Goal: Task Accomplishment & Management: Manage account settings

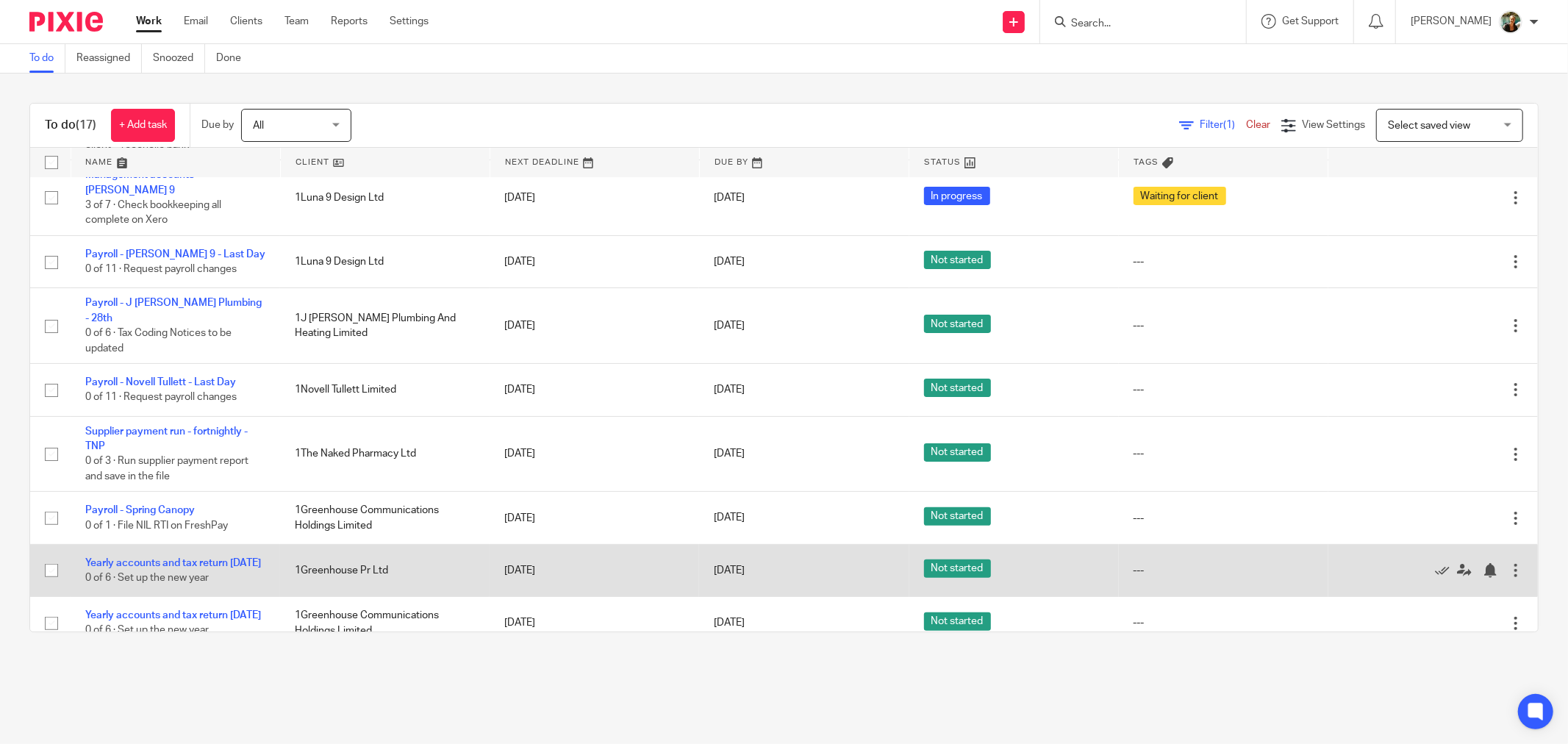
scroll to position [245, 0]
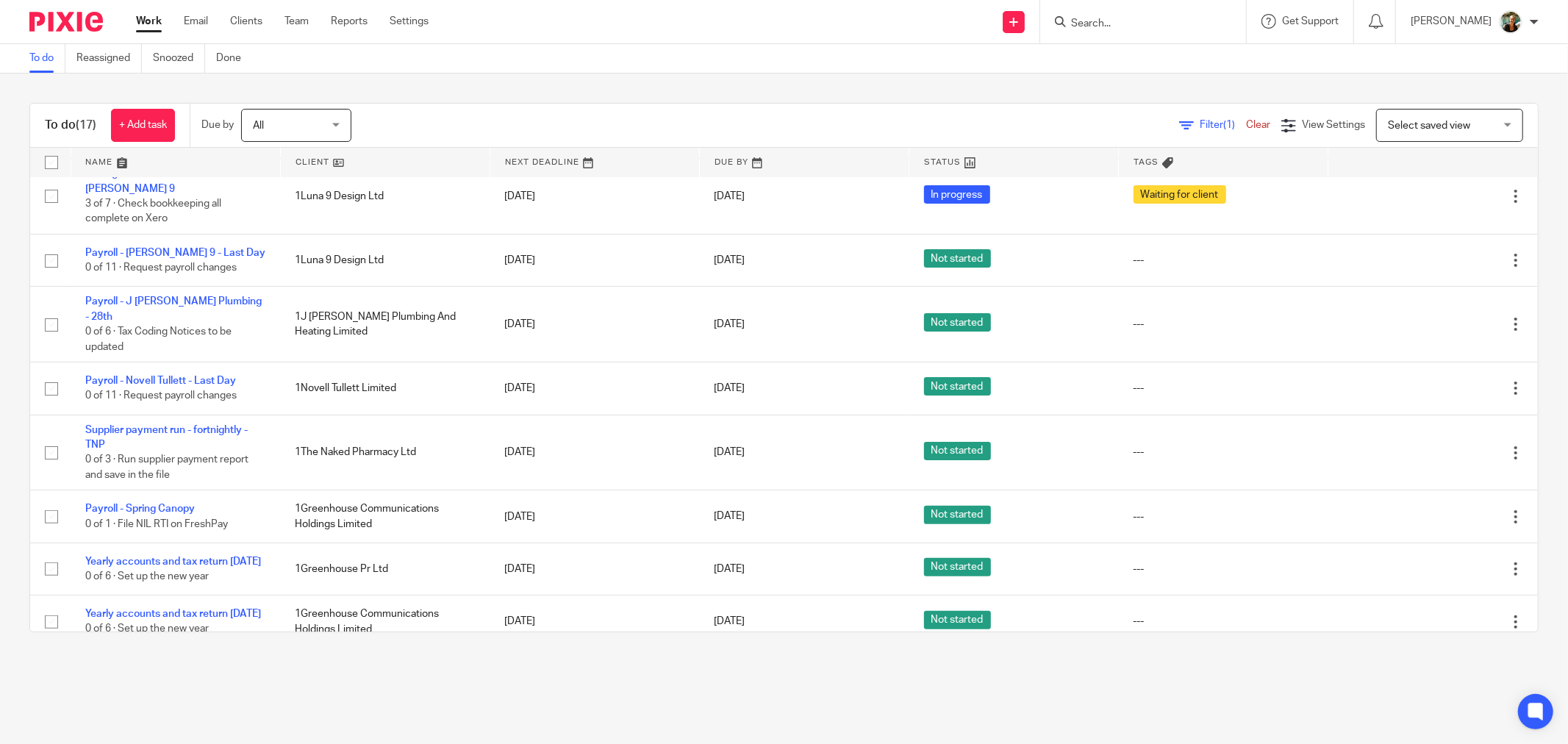
click at [384, 20] on ul "Work Email Clients Team Reports Settings" at bounding box center [294, 21] width 315 height 15
click at [399, 20] on link "Settings" at bounding box center [408, 21] width 39 height 15
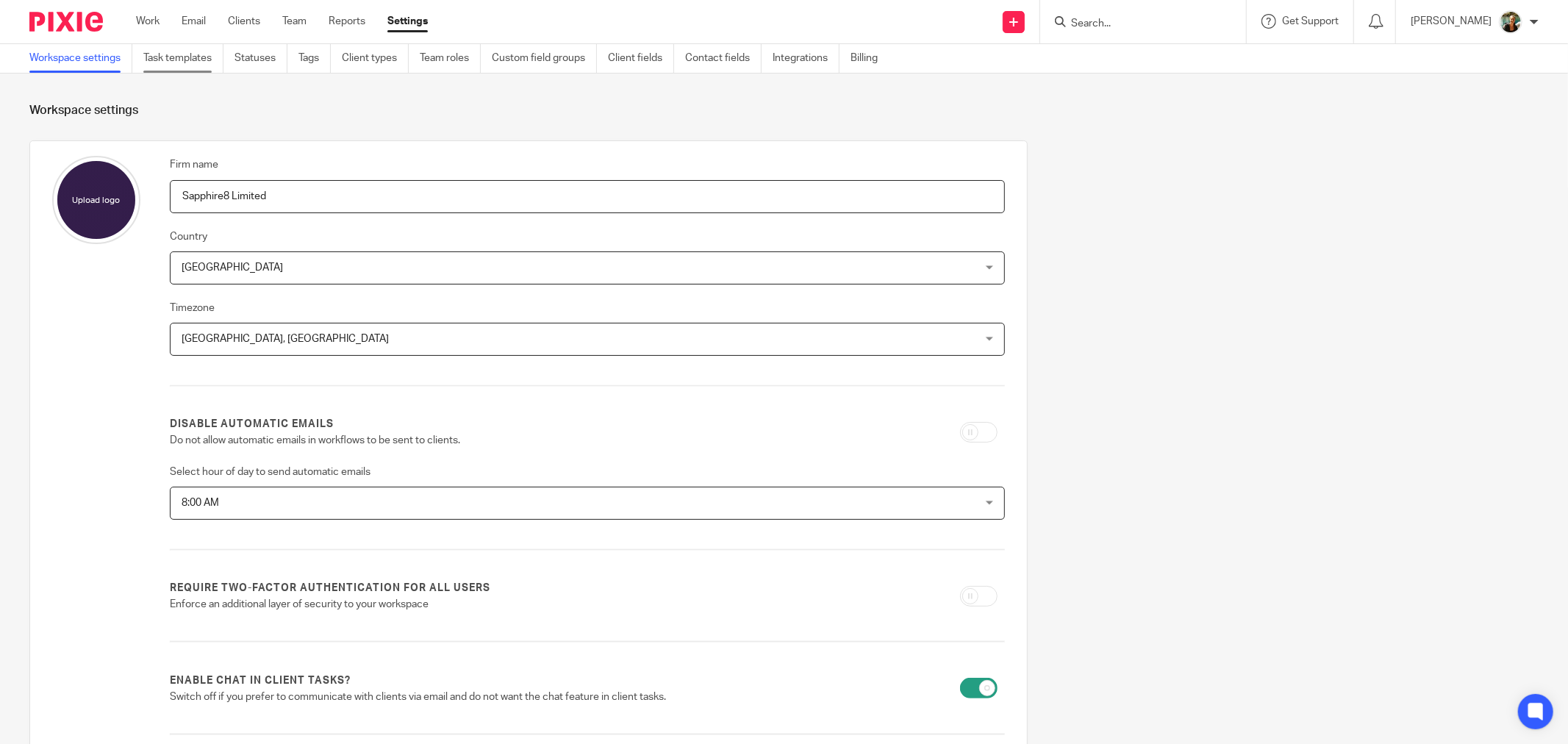
click at [202, 55] on link "Task templates" at bounding box center [183, 58] width 80 height 29
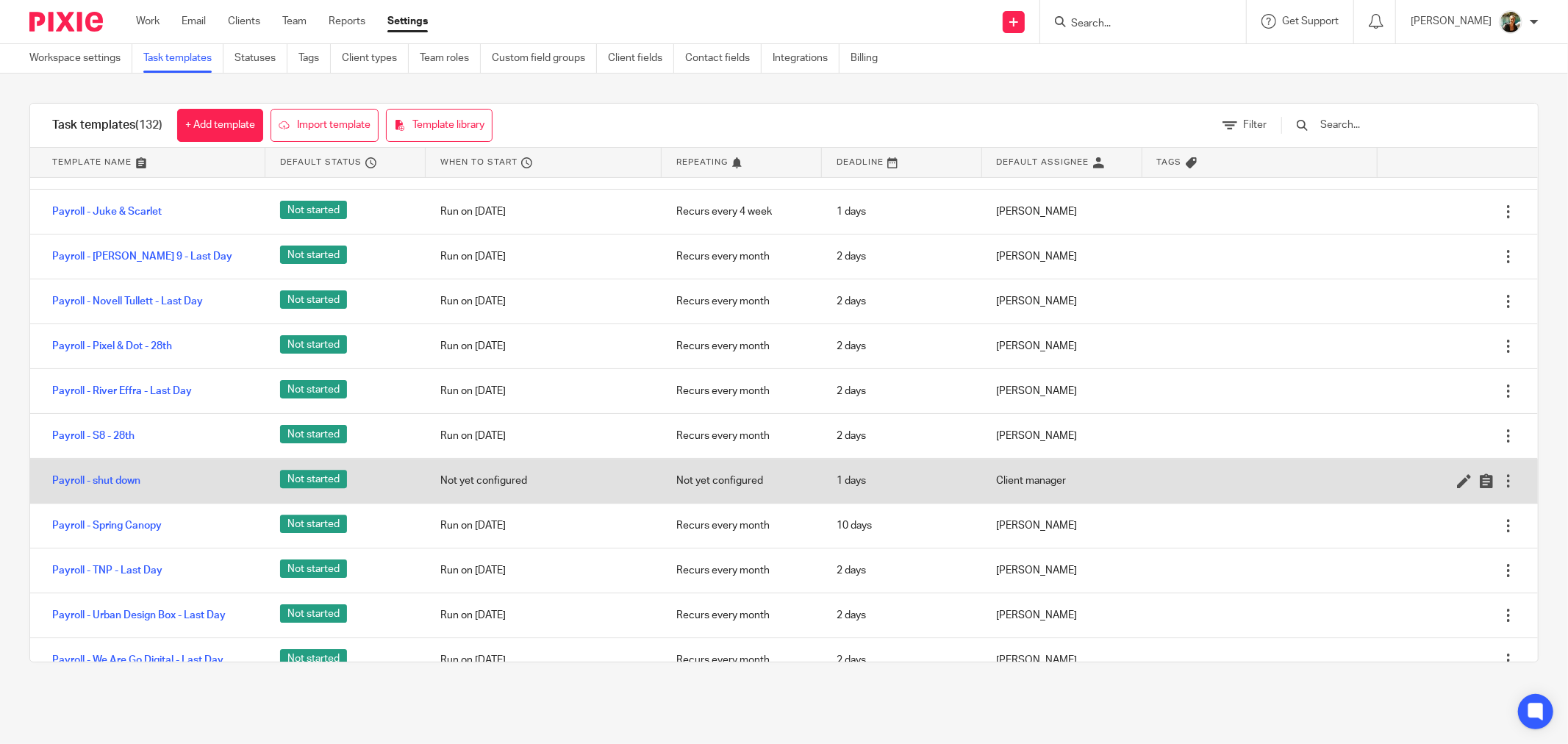
scroll to position [3844, 0]
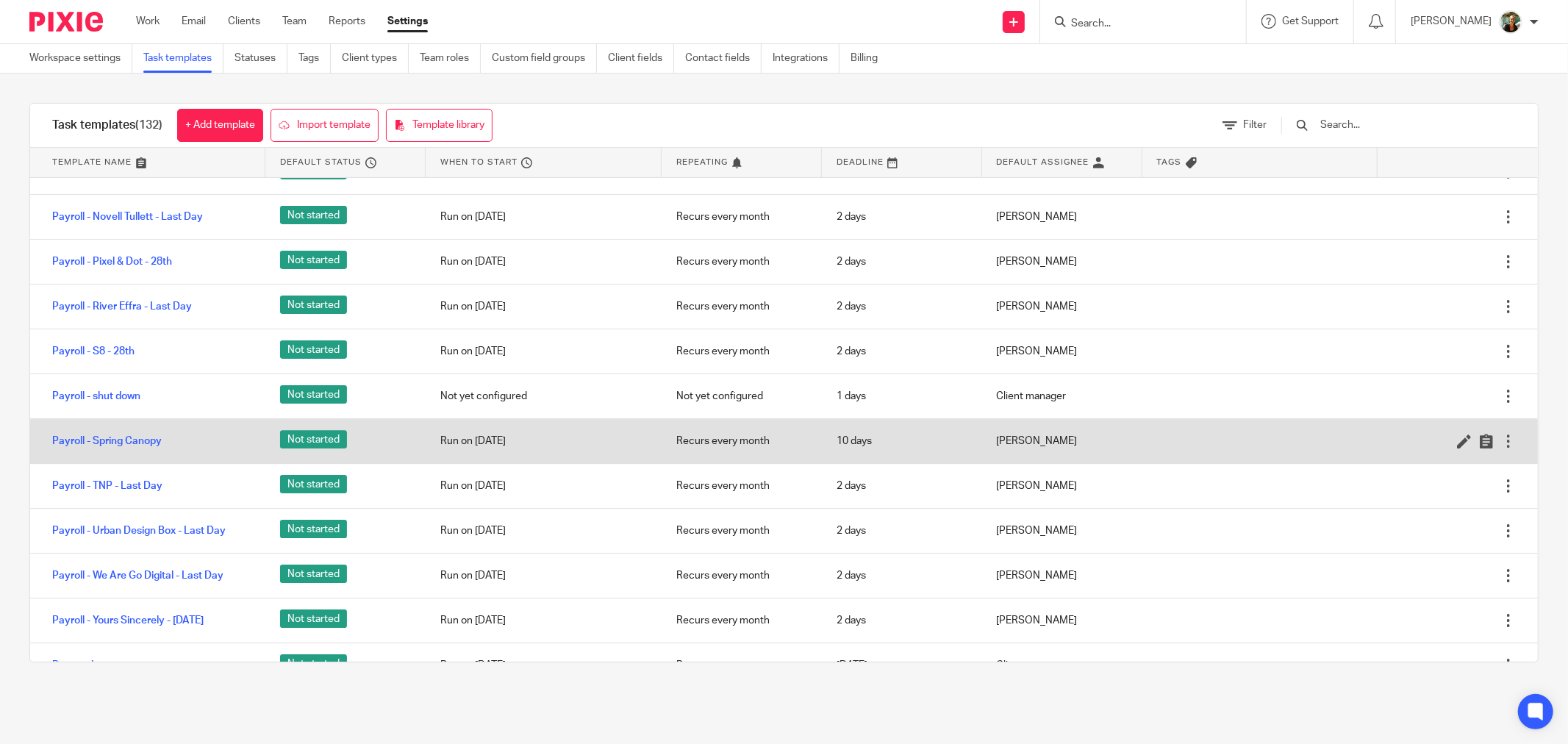
click at [1501, 448] on div at bounding box center [1508, 440] width 15 height 15
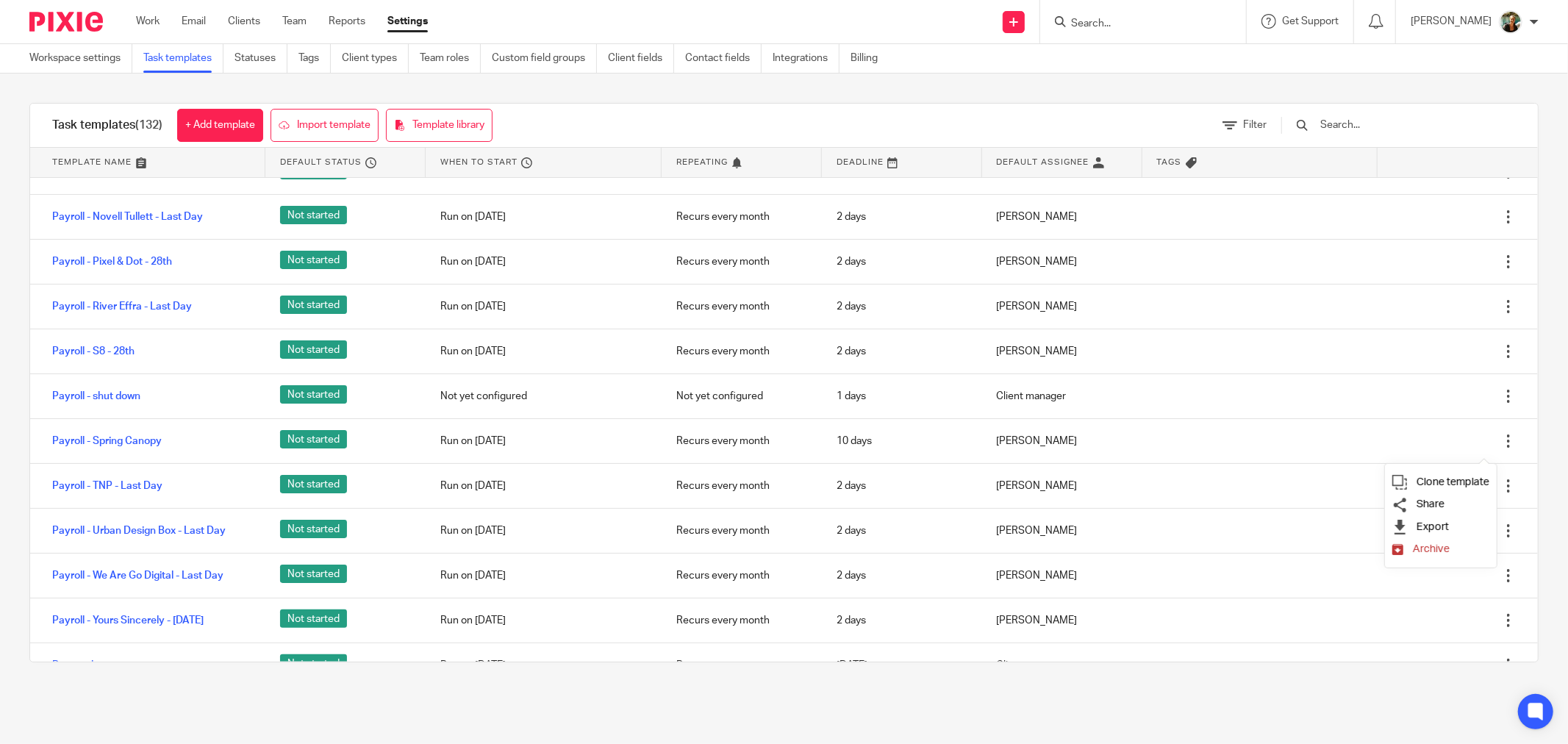
click at [1442, 547] on span "Archive" at bounding box center [1431, 548] width 37 height 11
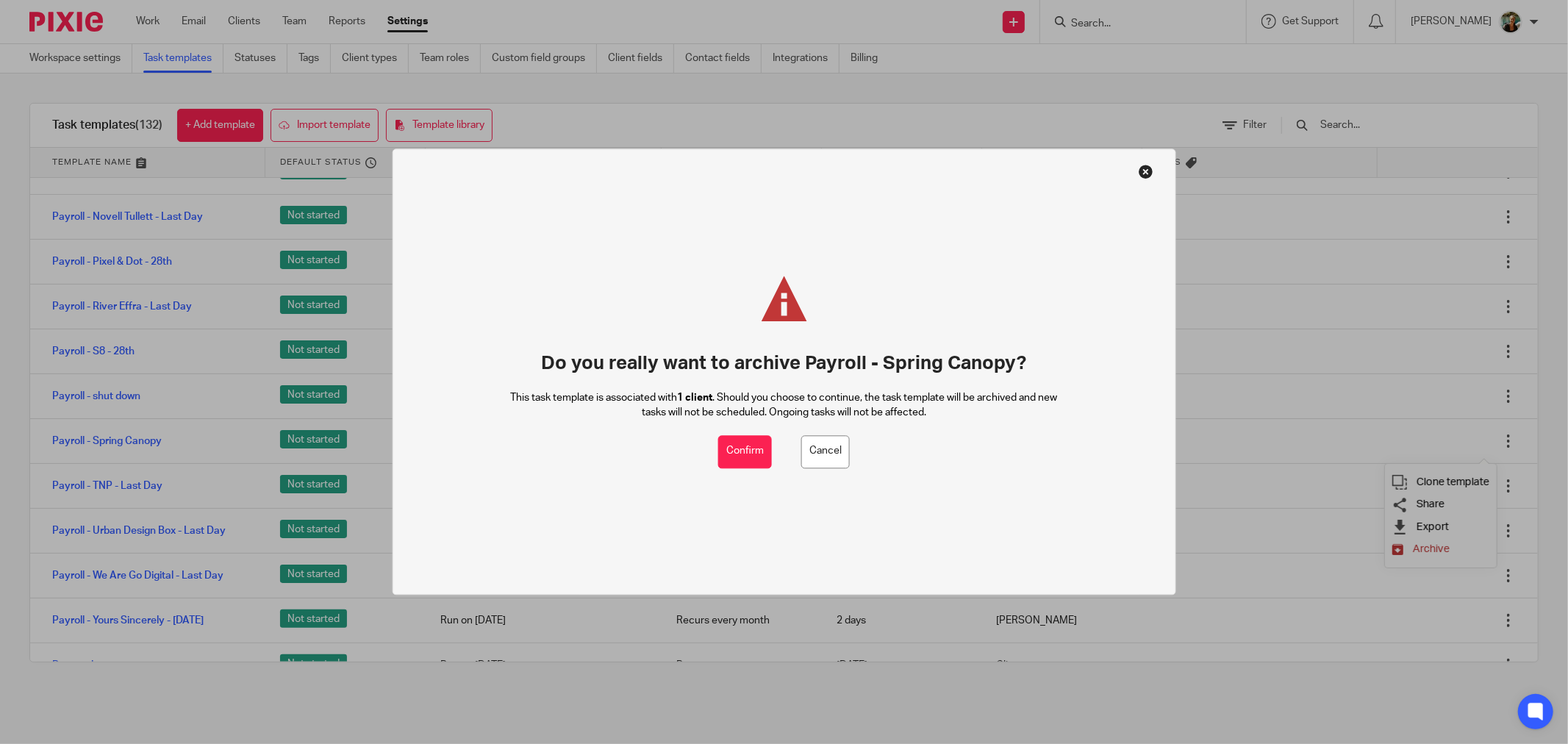
click at [745, 430] on div "Do you really want to archive Payroll - Spring Canopy? This task template is as…" at bounding box center [784, 356] width 548 height 159
click at [747, 443] on button "Confirm" at bounding box center [745, 451] width 54 height 33
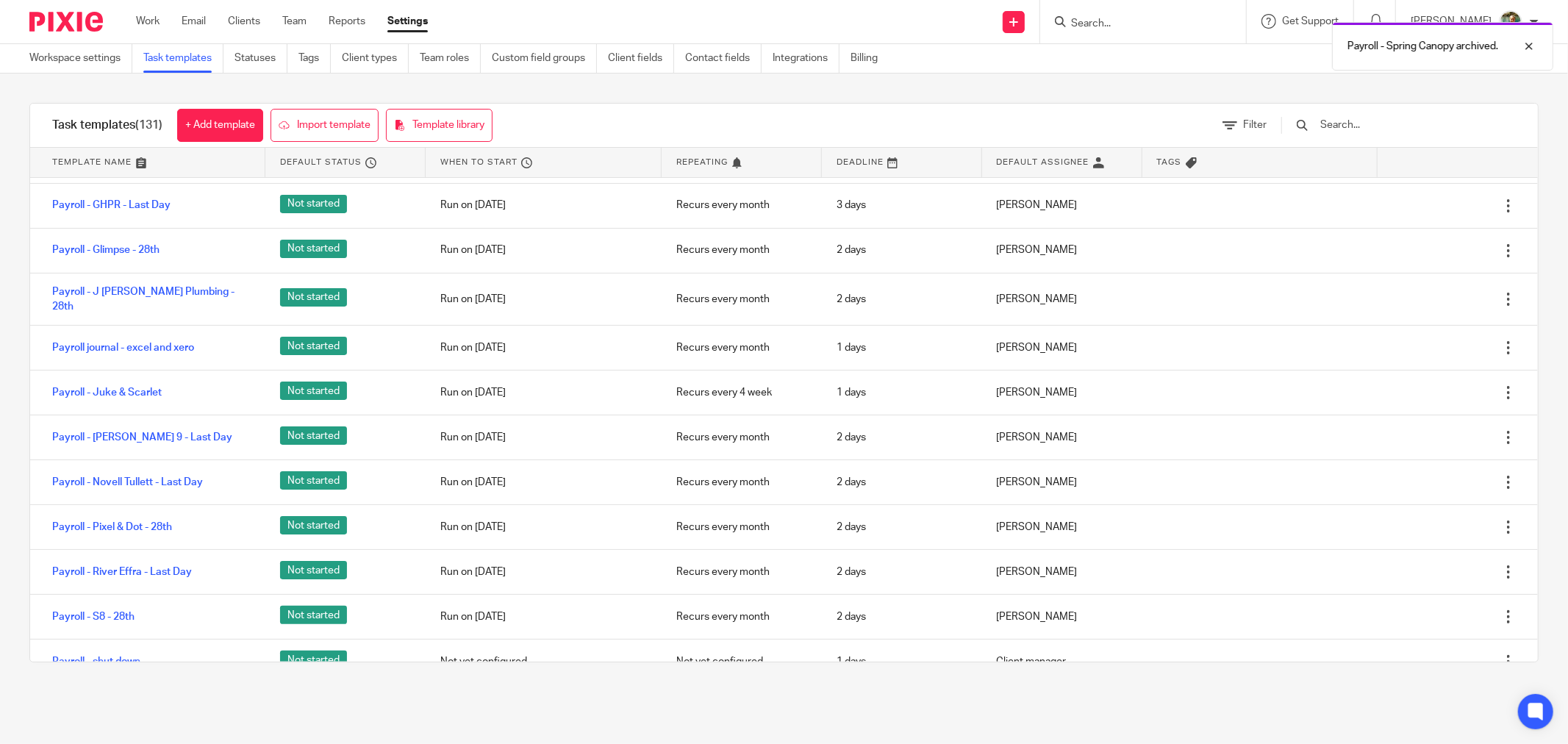
scroll to position [3191, 0]
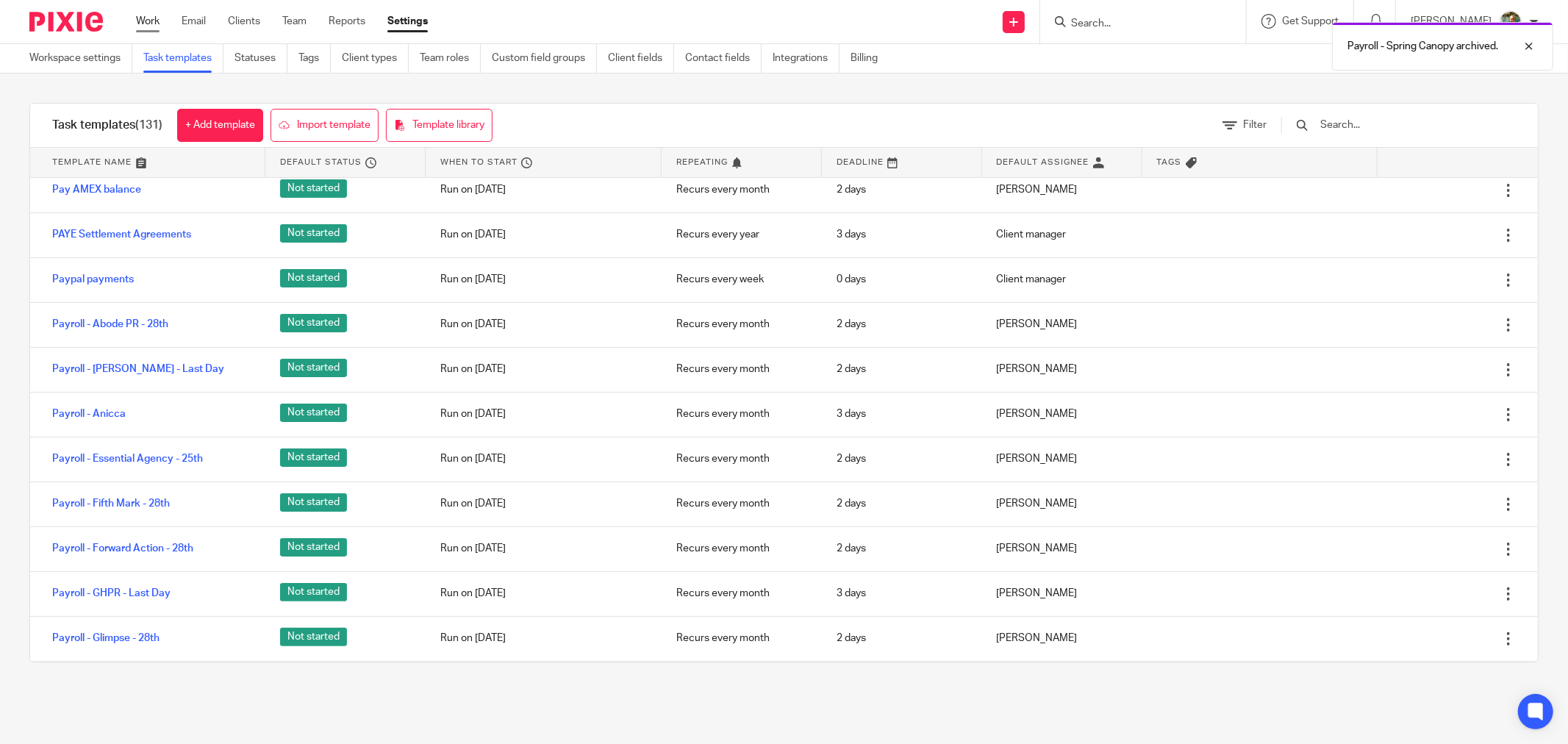
click at [148, 18] on link "Work" at bounding box center [148, 21] width 24 height 15
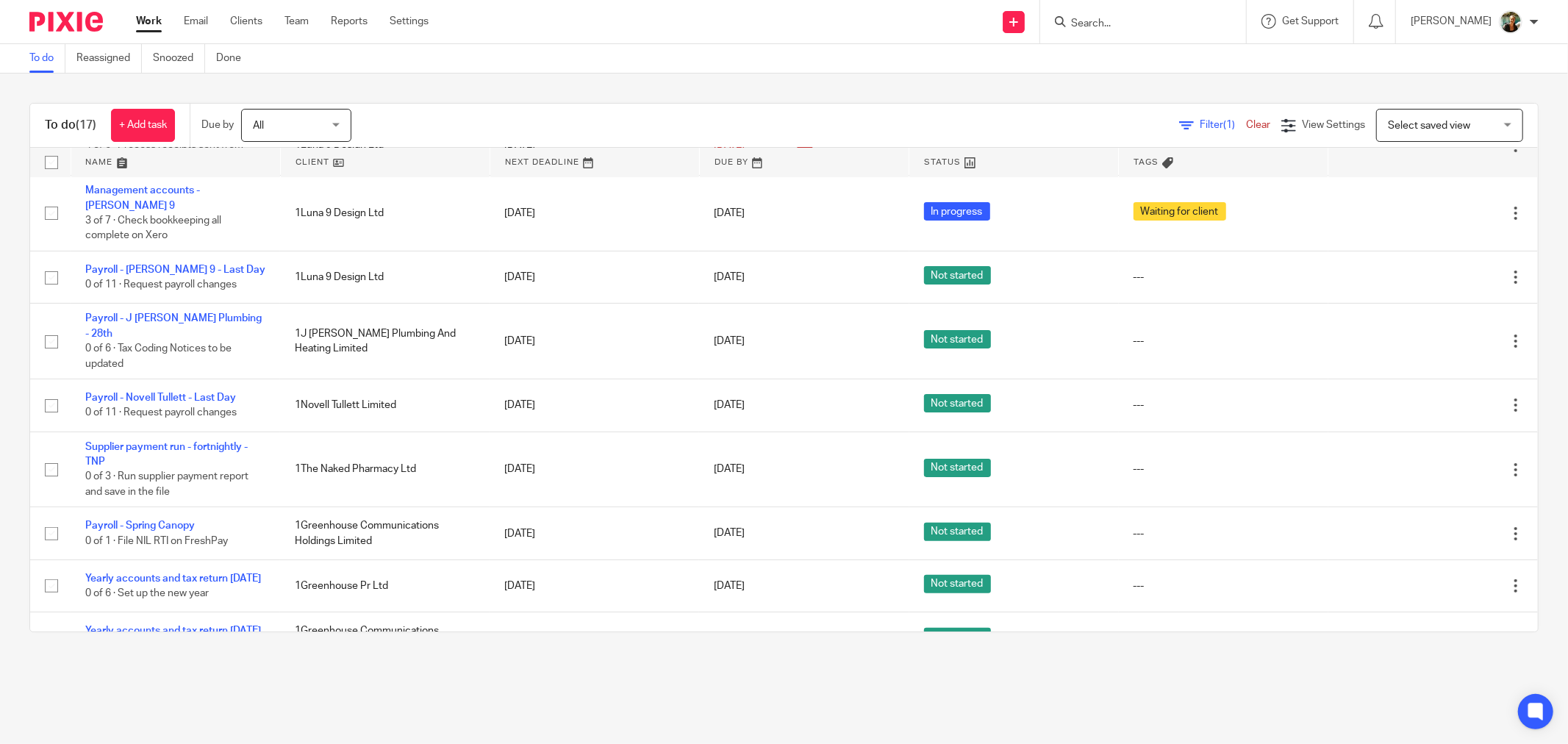
scroll to position [245, 0]
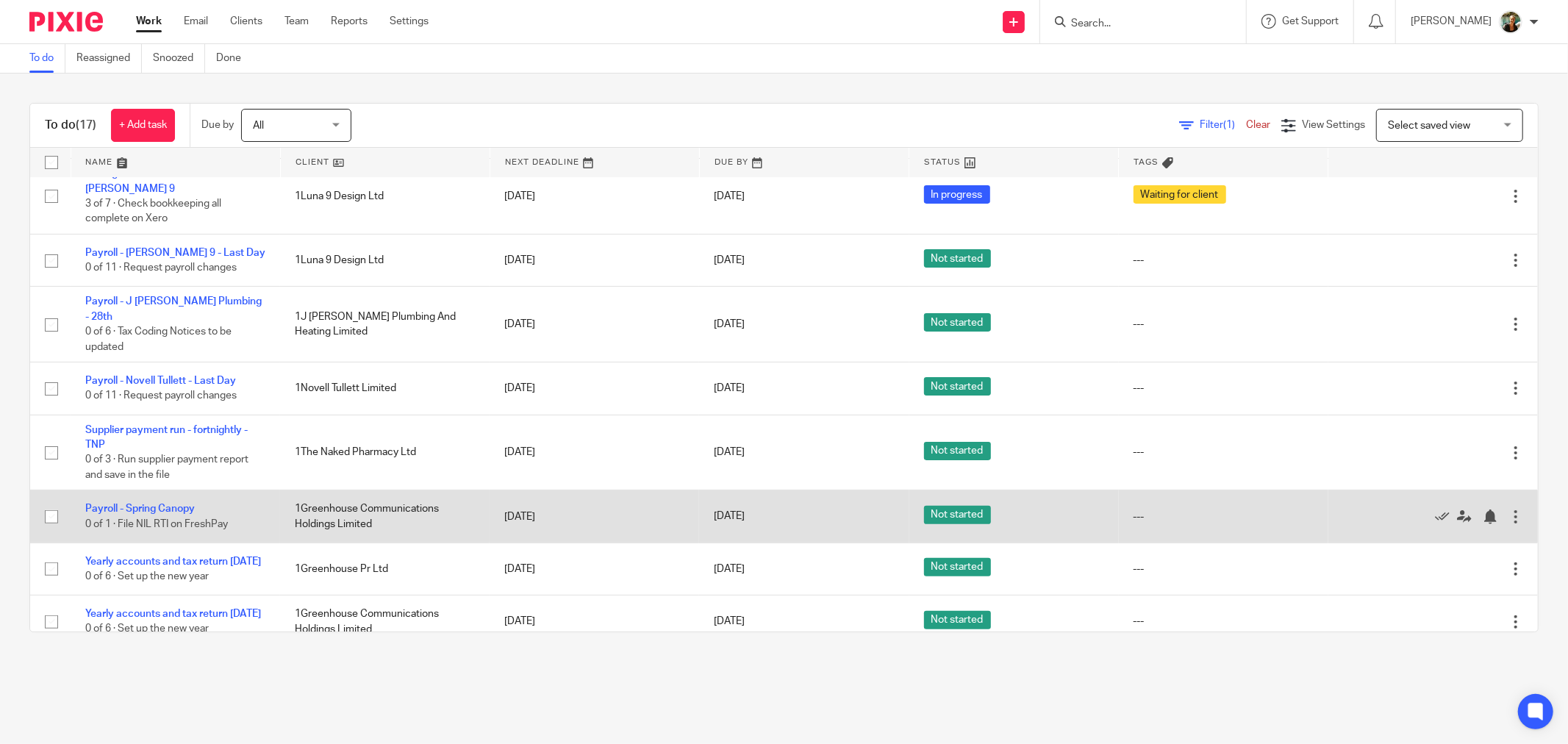
click at [1508, 509] on div at bounding box center [1515, 516] width 15 height 15
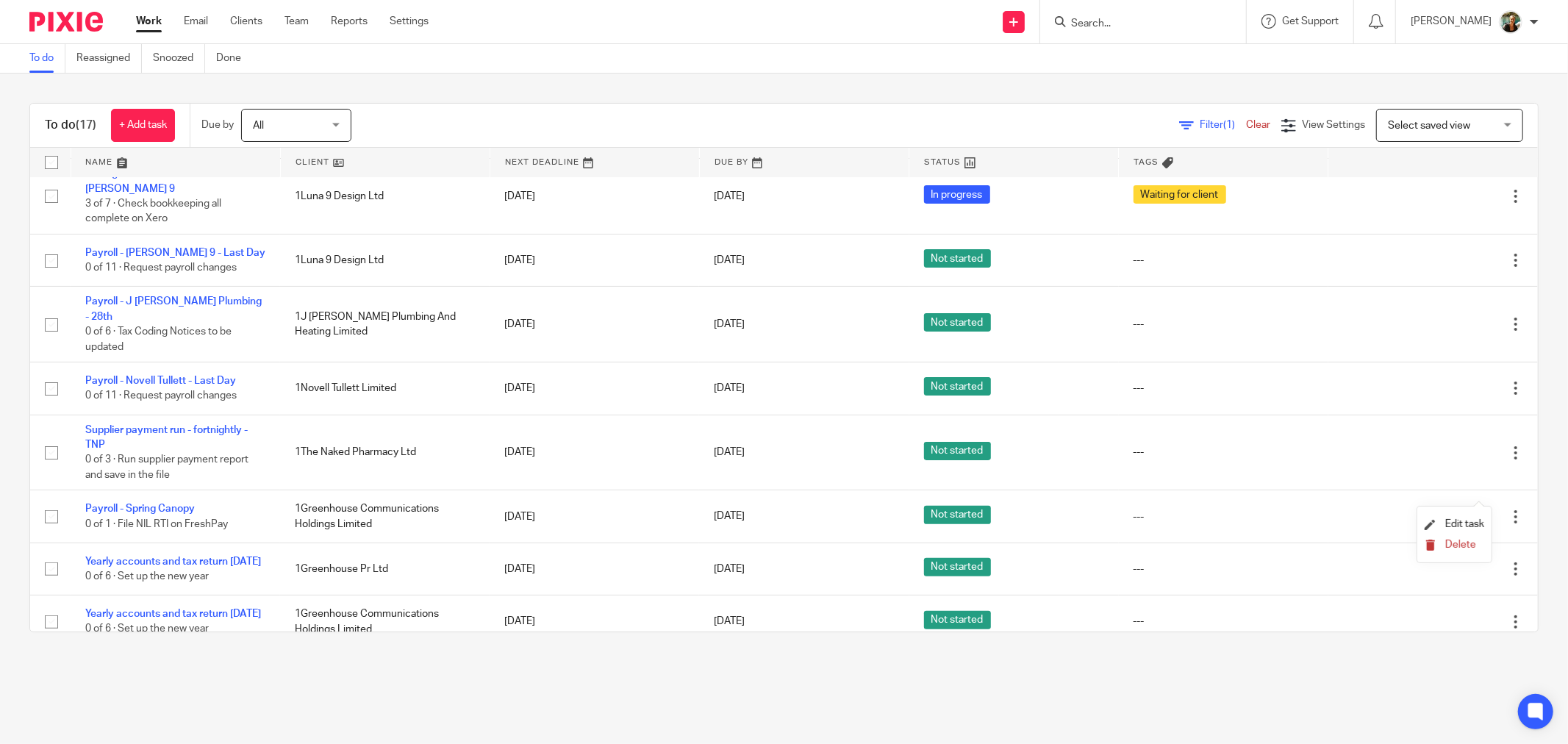
click at [1466, 545] on span "Delete" at bounding box center [1460, 545] width 31 height 10
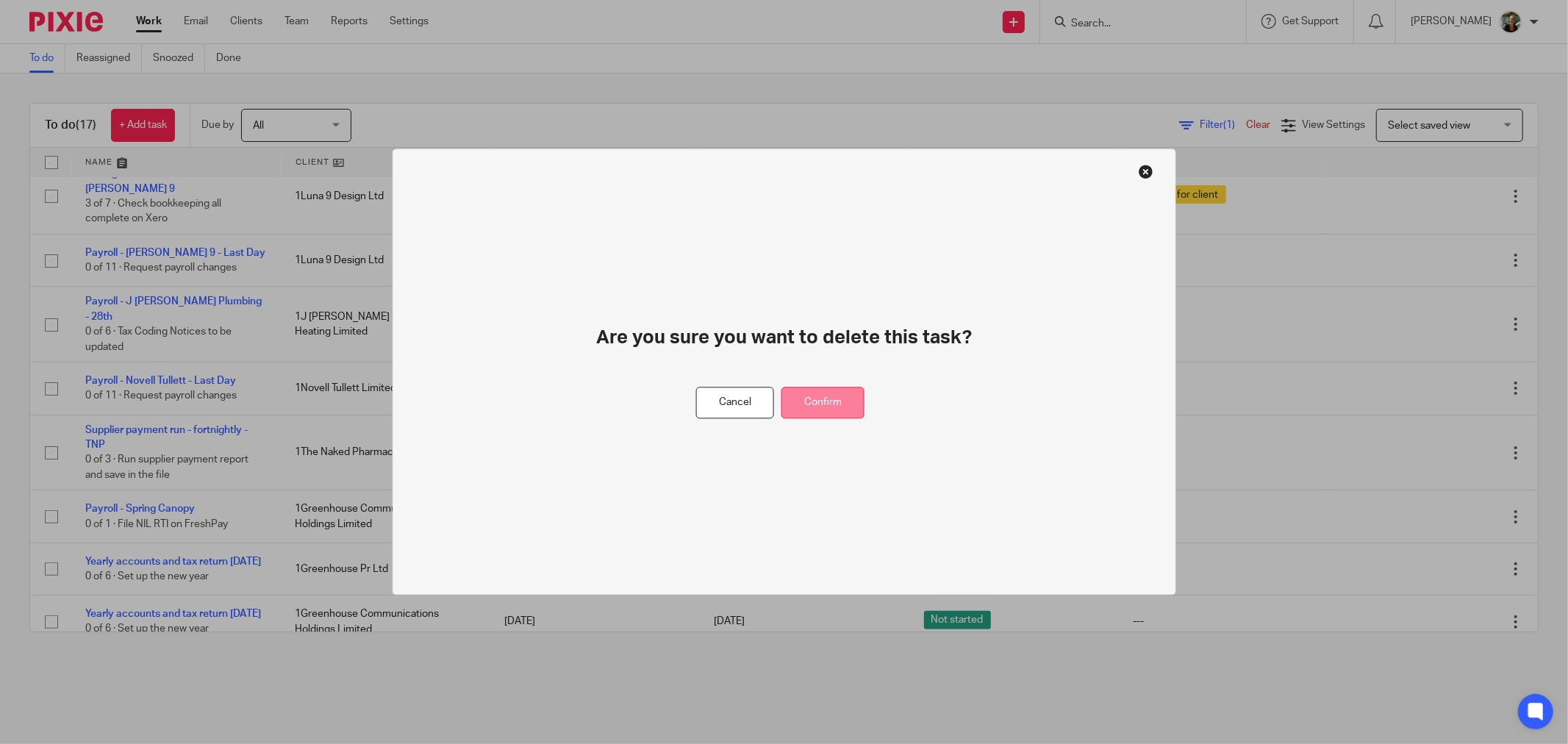
click at [803, 411] on button "Confirm" at bounding box center [822, 403] width 83 height 32
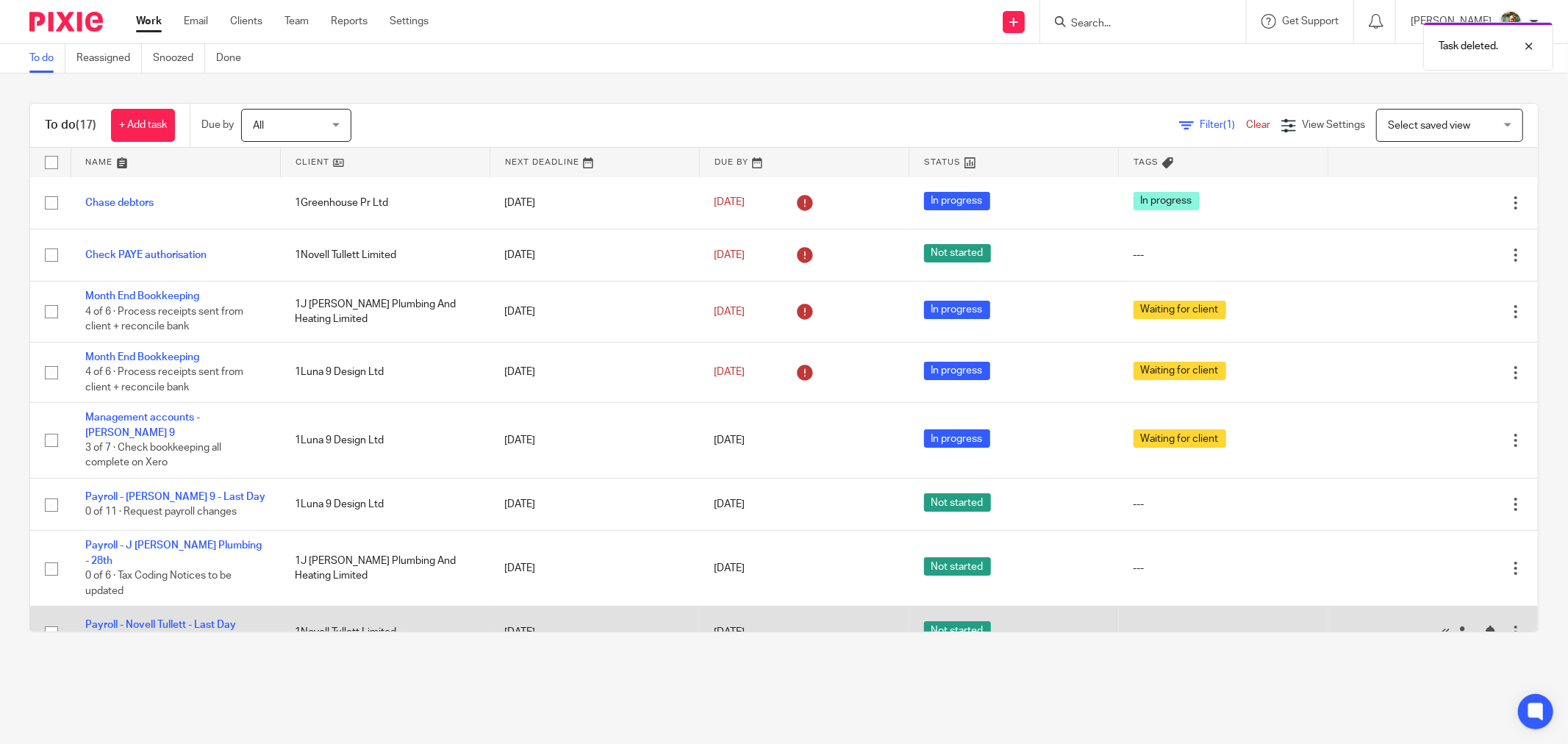
scroll to position [0, 0]
